Goal: Entertainment & Leisure: Browse casually

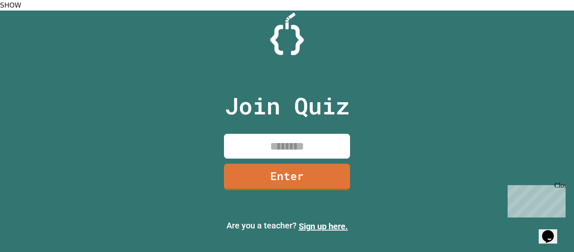
click at [266, 142] on input at bounding box center [287, 146] width 126 height 25
type input "********"
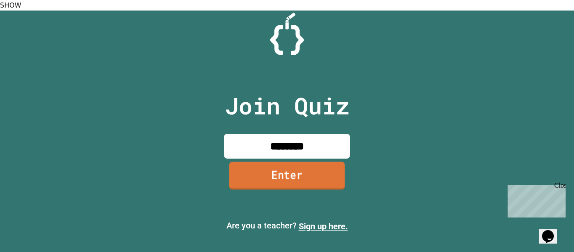
click at [234, 177] on link "Enter" at bounding box center [287, 176] width 116 height 28
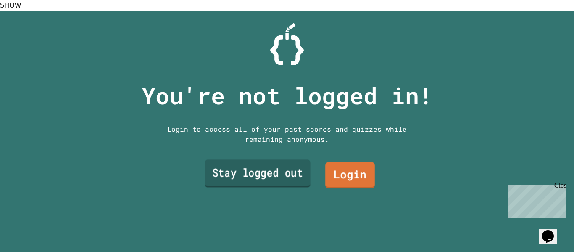
click at [234, 174] on link "Stay logged out" at bounding box center [258, 173] width 106 height 28
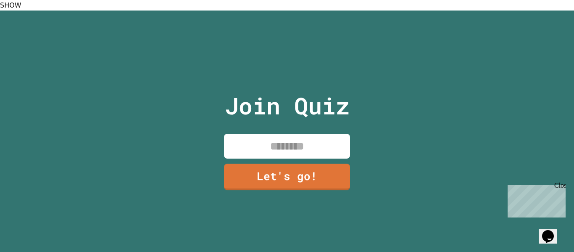
click at [288, 134] on input at bounding box center [287, 146] width 126 height 25
type input "******"
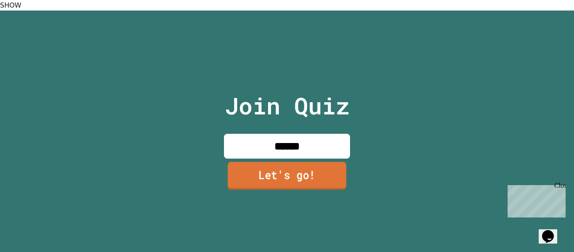
click at [309, 168] on link "Let's go!" at bounding box center [287, 176] width 118 height 28
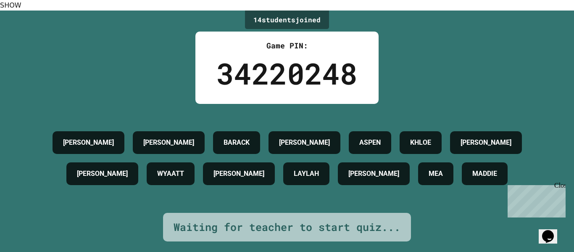
click at [156, 176] on div "WYAATT" at bounding box center [171, 173] width 48 height 23
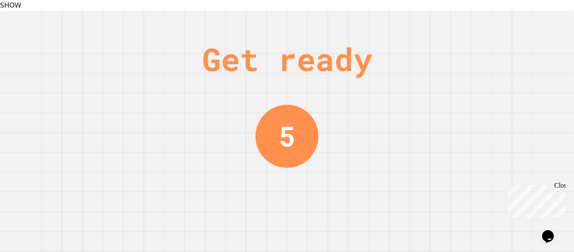
click at [138, 157] on div "Get ready 5" at bounding box center [287, 137] width 574 height 252
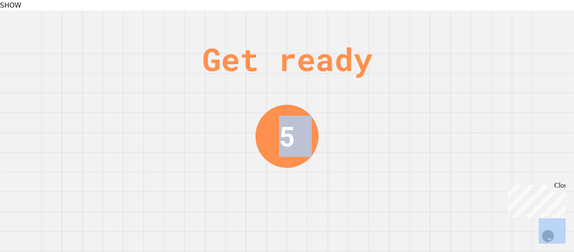
click at [138, 157] on div "Get ready 5" at bounding box center [287, 137] width 574 height 252
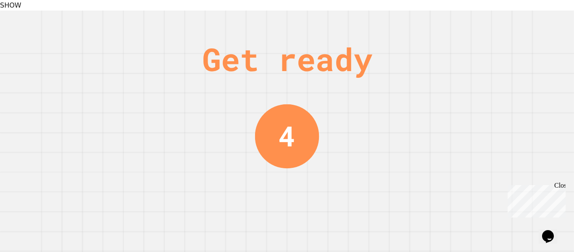
click at [138, 157] on div "Get ready 4" at bounding box center [287, 137] width 574 height 252
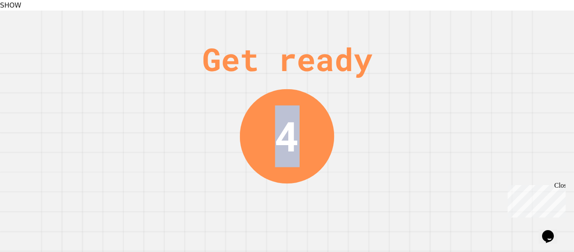
click at [138, 157] on div "Get ready 4" at bounding box center [287, 137] width 574 height 252
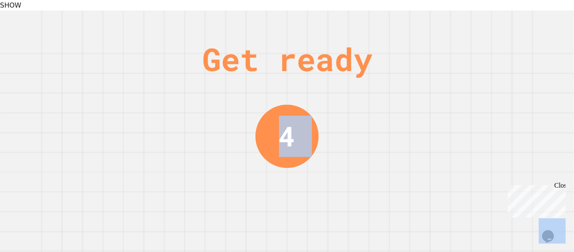
click at [138, 157] on div "Get ready 4" at bounding box center [287, 137] width 574 height 252
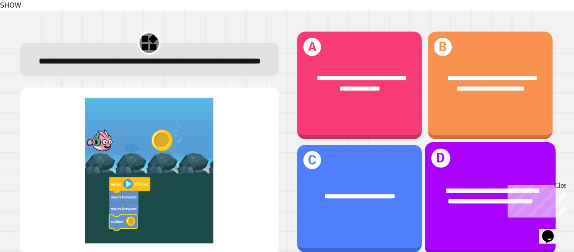
click at [459, 171] on div "**********" at bounding box center [489, 196] width 131 height 50
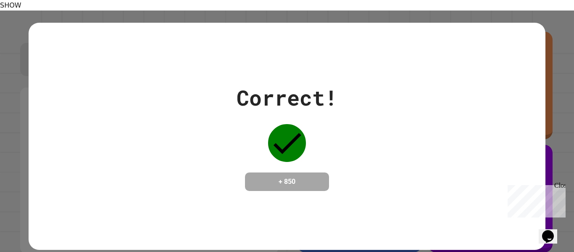
click at [407, 137] on div "Correct! + 850" at bounding box center [287, 136] width 516 height 109
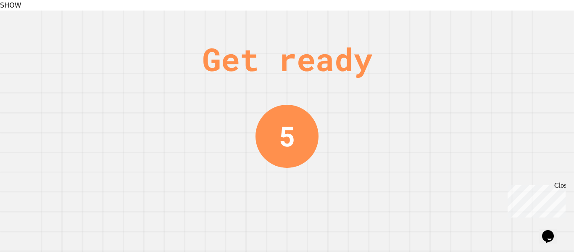
click at [334, 154] on div "Get ready 5" at bounding box center [287, 137] width 574 height 252
click at [559, 188] on div "Close" at bounding box center [559, 186] width 11 height 11
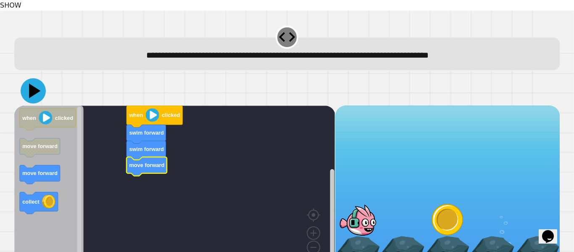
click at [33, 83] on icon at bounding box center [35, 90] width 12 height 15
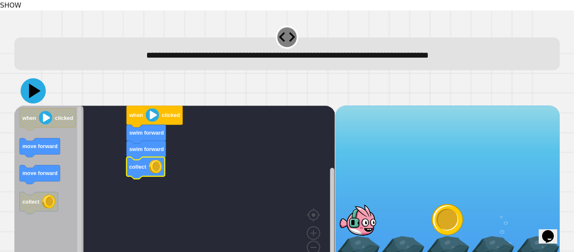
click at [27, 80] on icon at bounding box center [33, 90] width 25 height 25
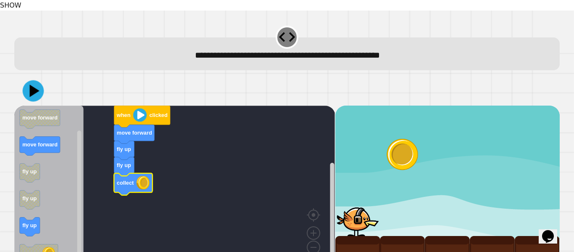
click at [30, 84] on icon at bounding box center [35, 90] width 10 height 13
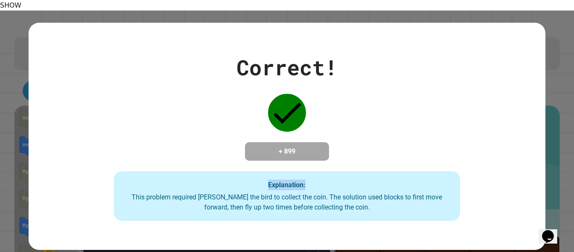
drag, startPoint x: 262, startPoint y: 177, endPoint x: 367, endPoint y: 173, distance: 105.1
click at [367, 173] on div "Explanation: This problem required [PERSON_NAME] the bird to collect the coin. …" at bounding box center [287, 196] width 346 height 50
click at [343, 146] on div "Correct! + 899 Explanation: This problem required [PERSON_NAME] the bird to col…" at bounding box center [286, 136] width 494 height 169
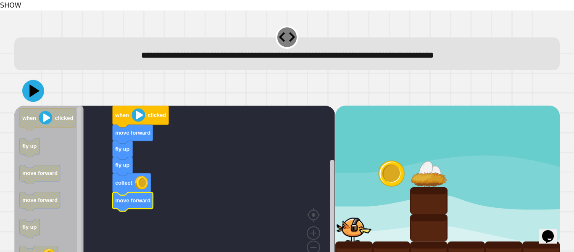
click at [34, 84] on icon at bounding box center [34, 90] width 10 height 13
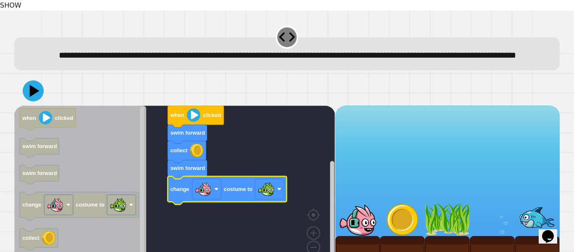
click at [21, 92] on div at bounding box center [286, 90] width 545 height 29
click at [33, 95] on icon at bounding box center [35, 90] width 12 height 15
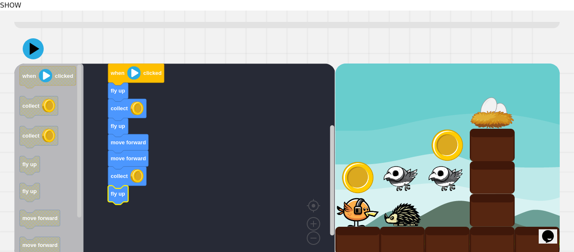
scroll to position [56, 0]
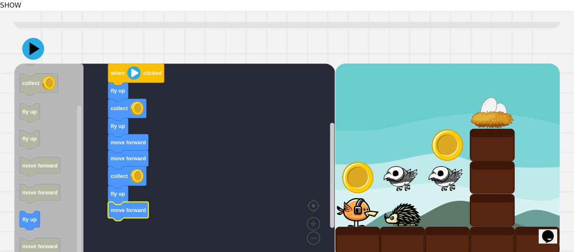
click at [23, 37] on icon at bounding box center [33, 48] width 22 height 22
